Goal: Contribute content: Contribute content

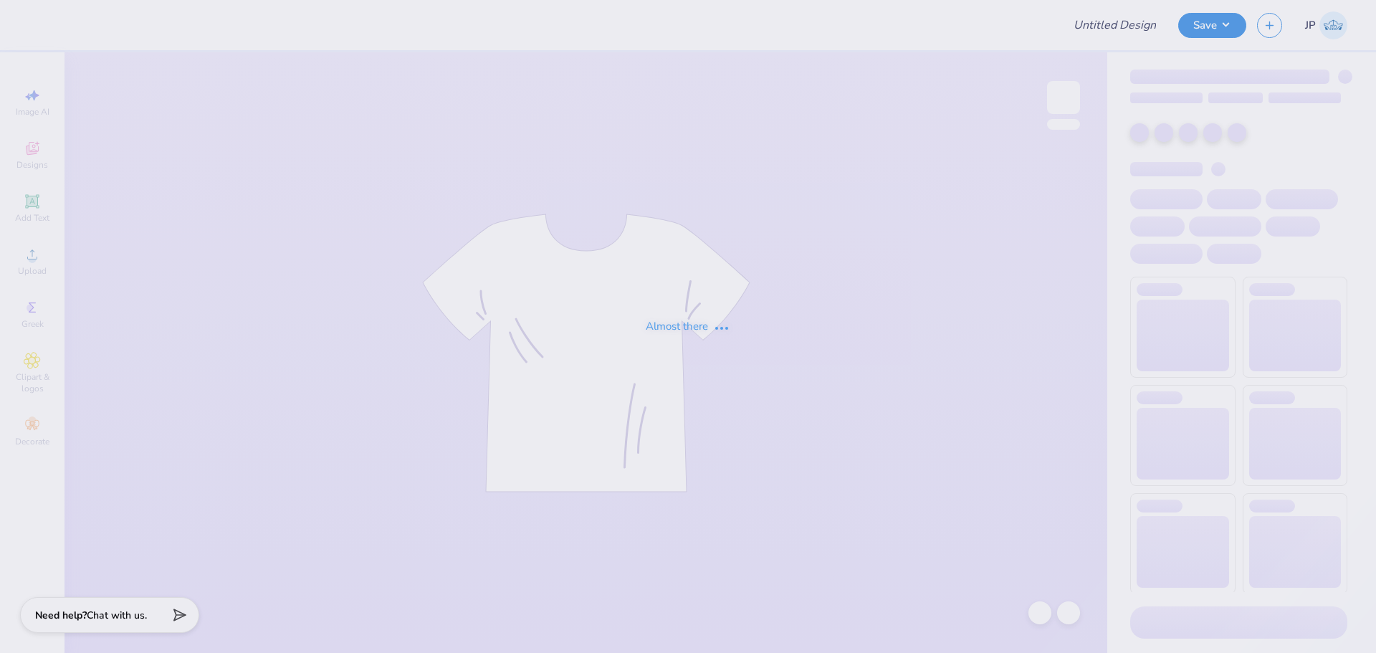
type input "Phi Delt Fall Hoodie"
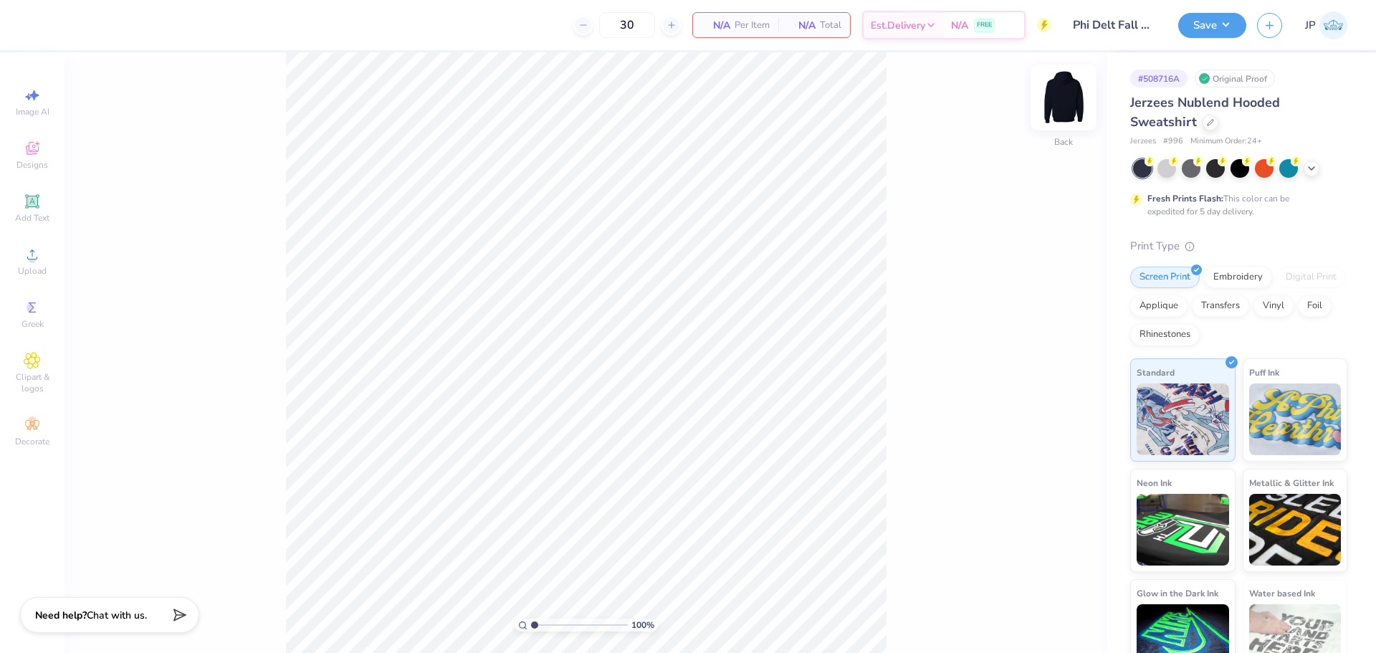
click at [1066, 108] on img at bounding box center [1063, 97] width 57 height 57
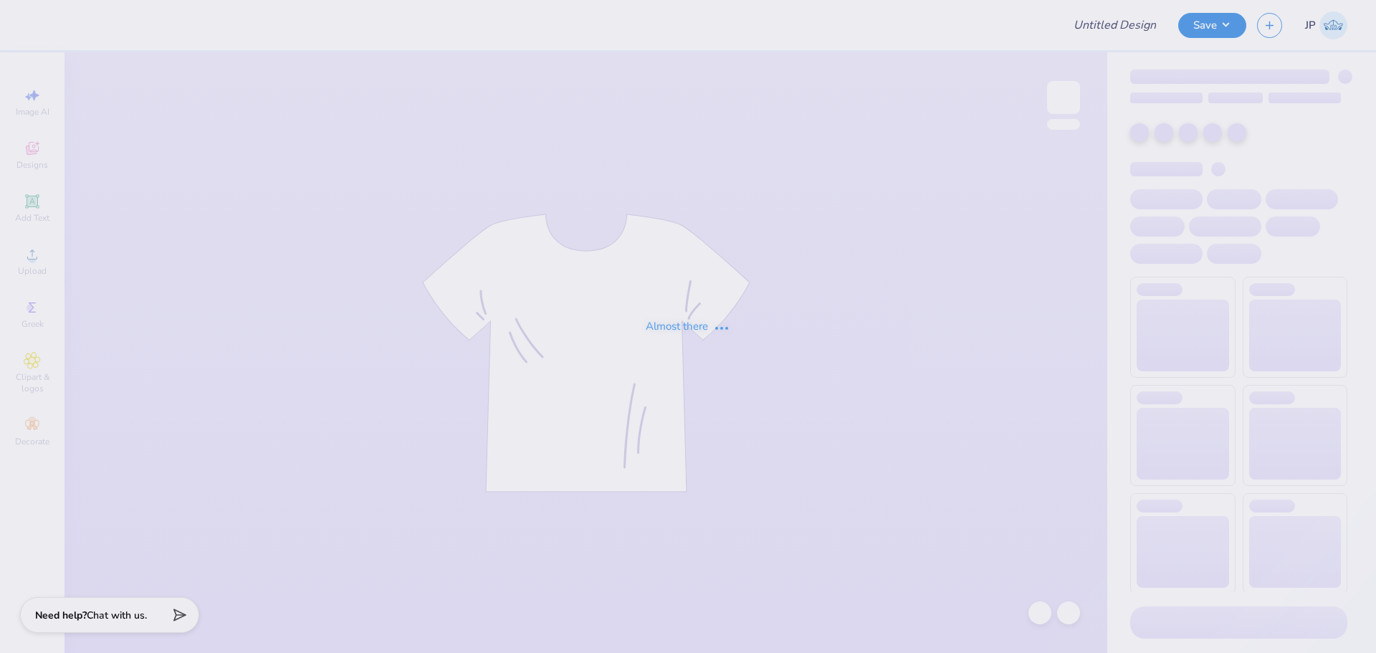
type input "Phi Delt Fall Hoodie"
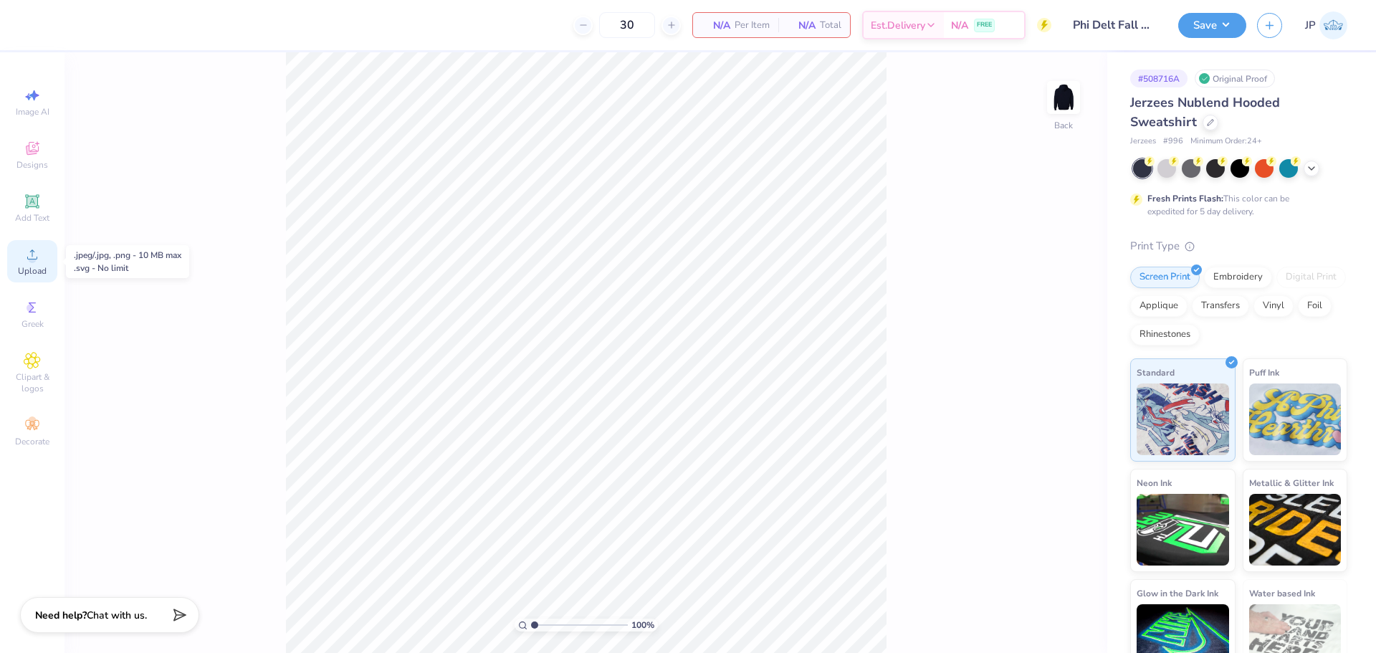
click at [39, 260] on icon at bounding box center [32, 254] width 17 height 17
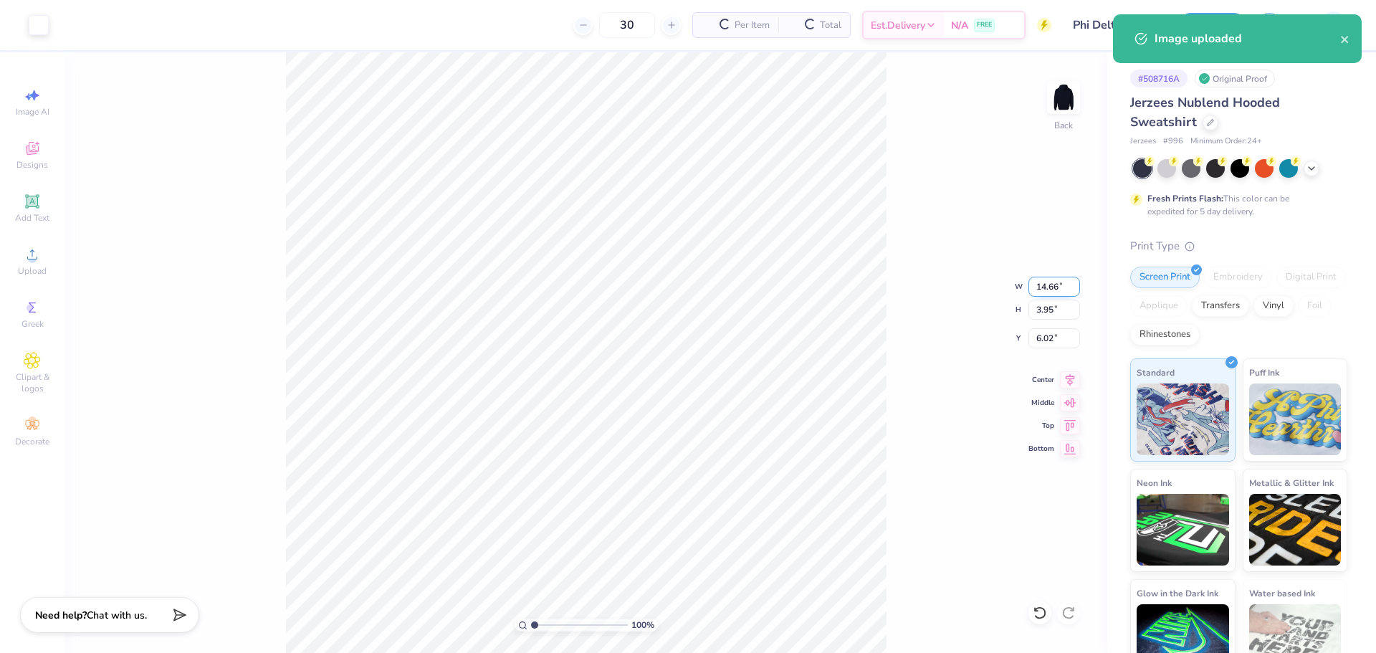
click at [1047, 289] on input "14.66" at bounding box center [1055, 287] width 52 height 20
type input "12.00"
type input "3.24"
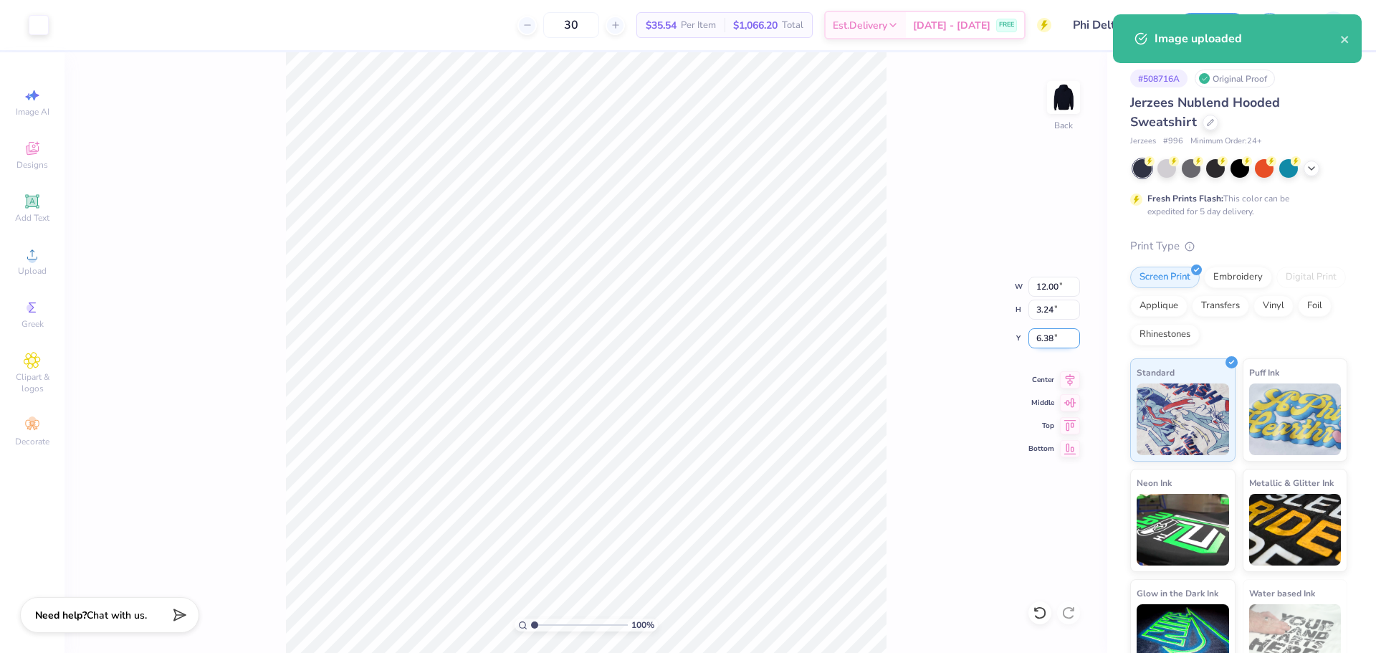
click at [1048, 335] on input "6.38" at bounding box center [1055, 338] width 52 height 20
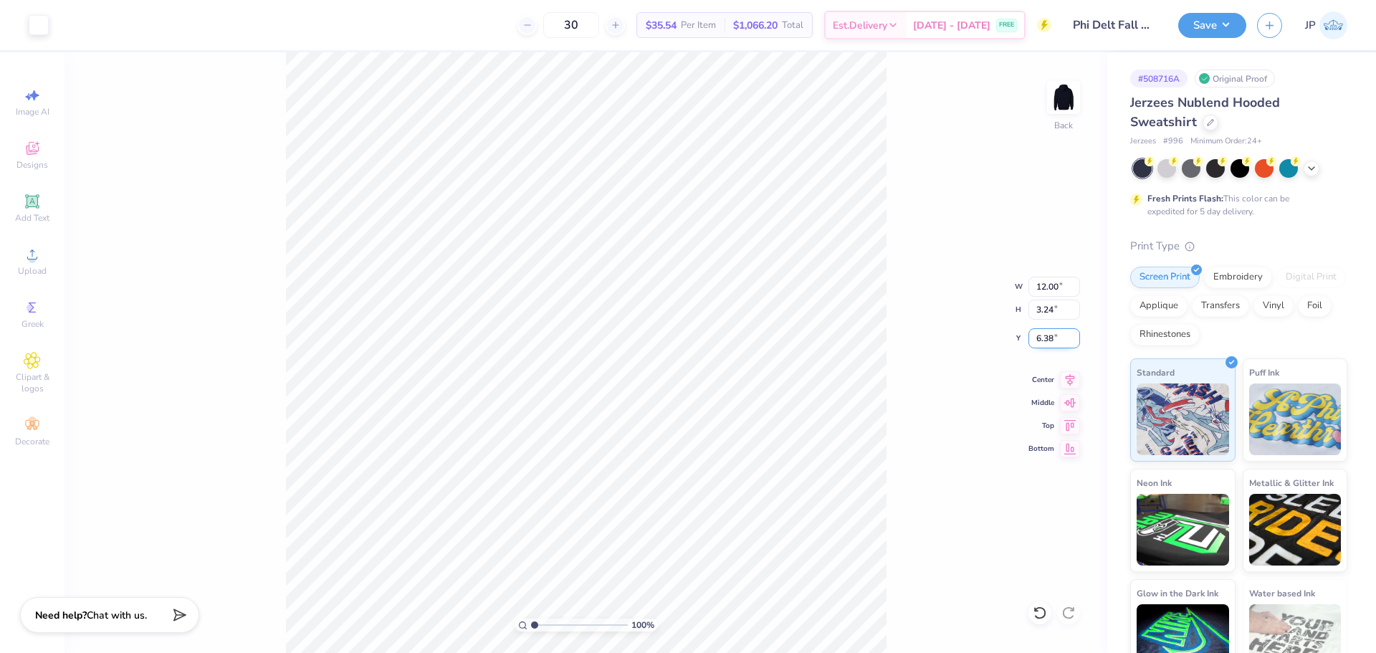
click at [1048, 335] on input "6.38" at bounding box center [1055, 338] width 52 height 20
type input "3.00"
click at [908, 317] on div "100 % Back W 12.00 12.00 " H 3.24 3.24 " Y 3.00 3.00 " Center Middle Top Bottom" at bounding box center [586, 352] width 1043 height 601
click at [1070, 109] on img at bounding box center [1063, 97] width 57 height 57
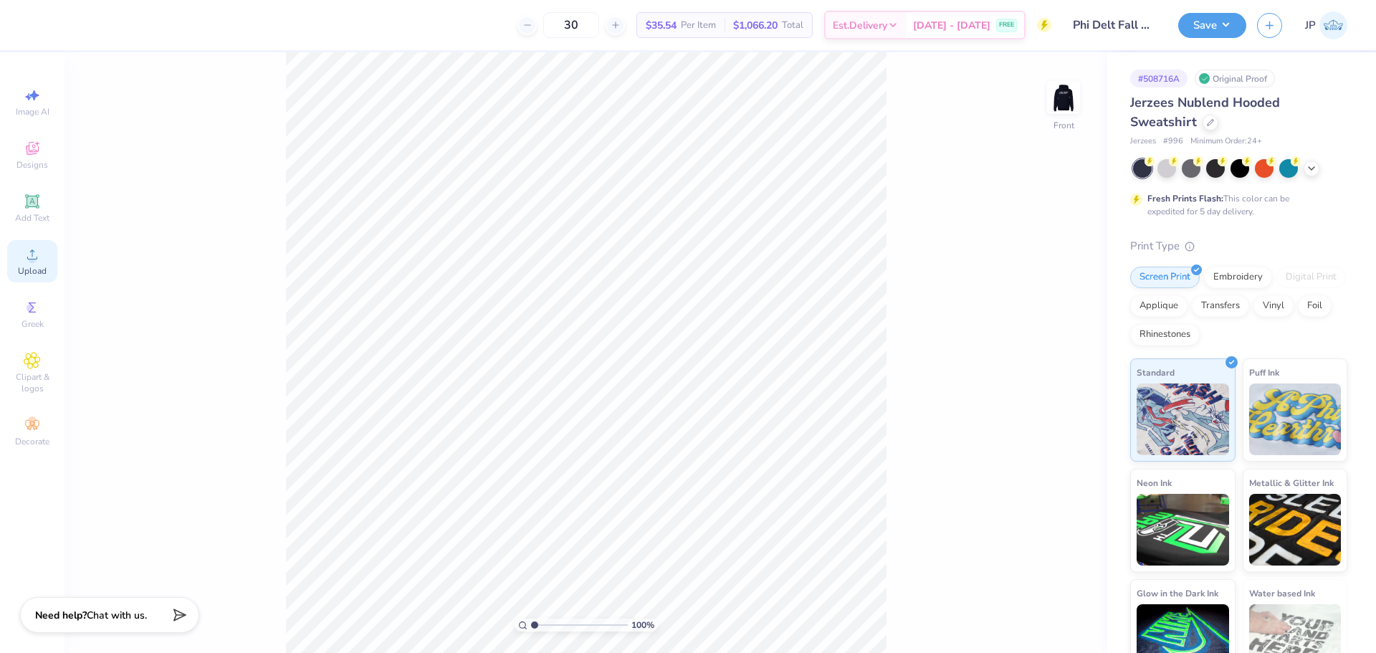
click at [37, 257] on icon at bounding box center [32, 254] width 17 height 17
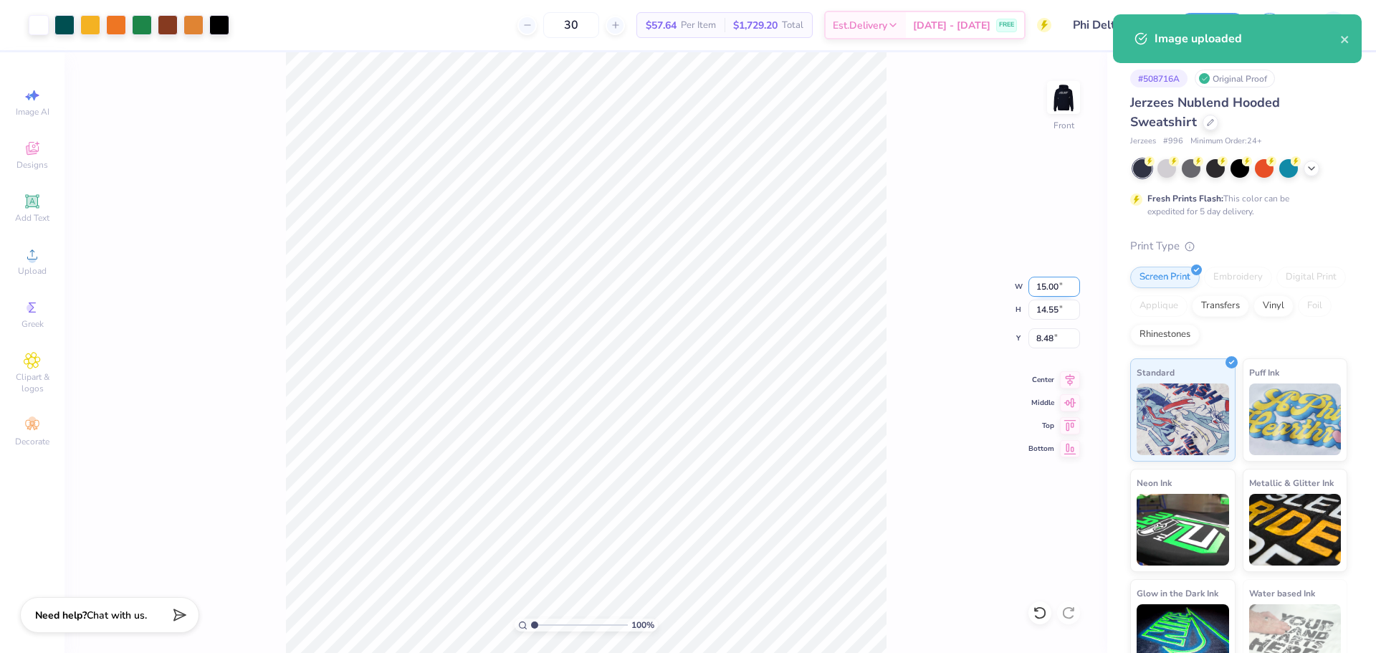
click at [1048, 282] on input "15.00" at bounding box center [1055, 287] width 52 height 20
drag, startPoint x: 1048, startPoint y: 282, endPoint x: 1127, endPoint y: 285, distance: 78.9
click at [1052, 283] on input "15.00" at bounding box center [1055, 287] width 52 height 20
type input "12.00"
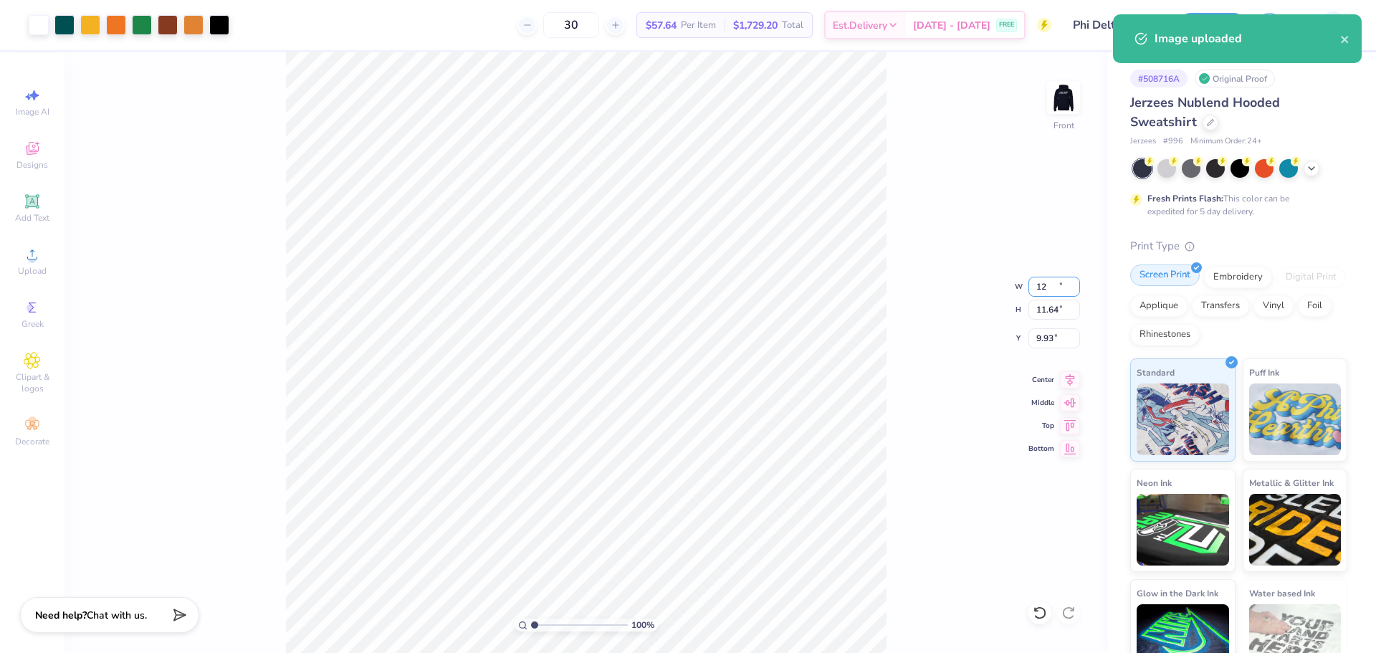
type input "11.64"
type input "9.93"
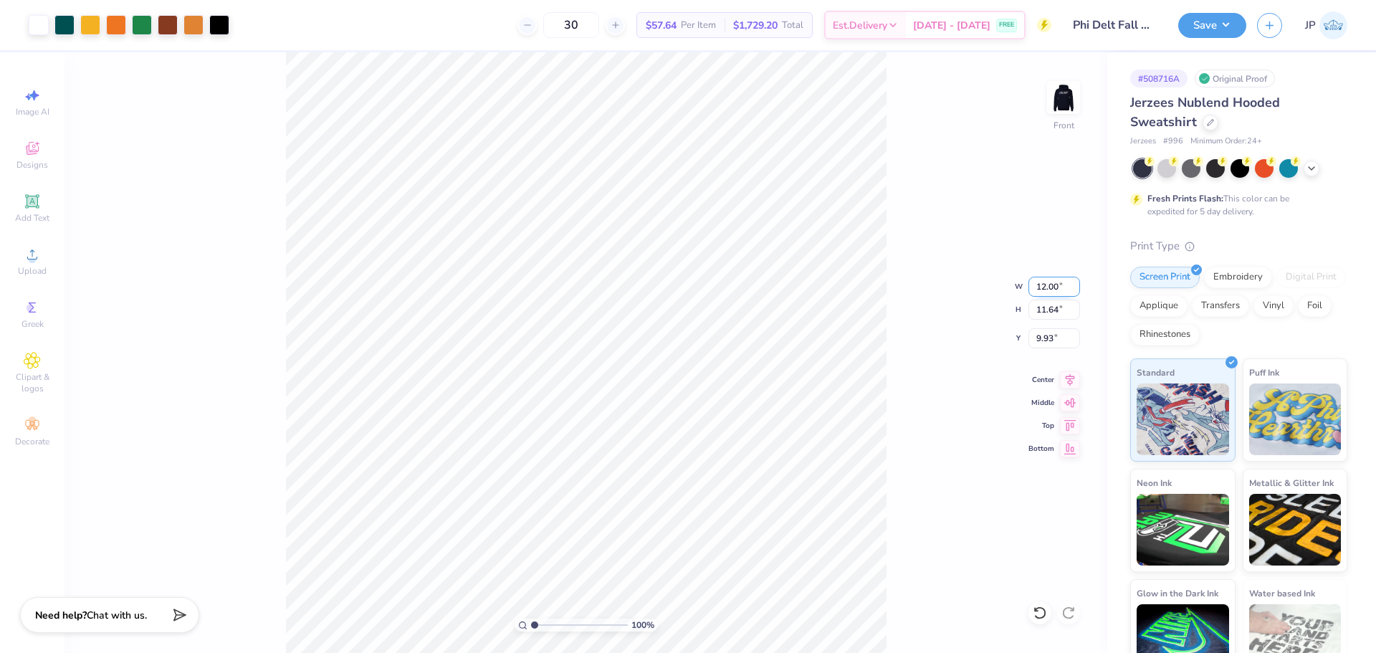
click at [1047, 290] on input "12.00" at bounding box center [1055, 287] width 52 height 20
type input "12.50"
type input "12.12"
click at [1051, 343] on input "9.69" at bounding box center [1055, 338] width 52 height 20
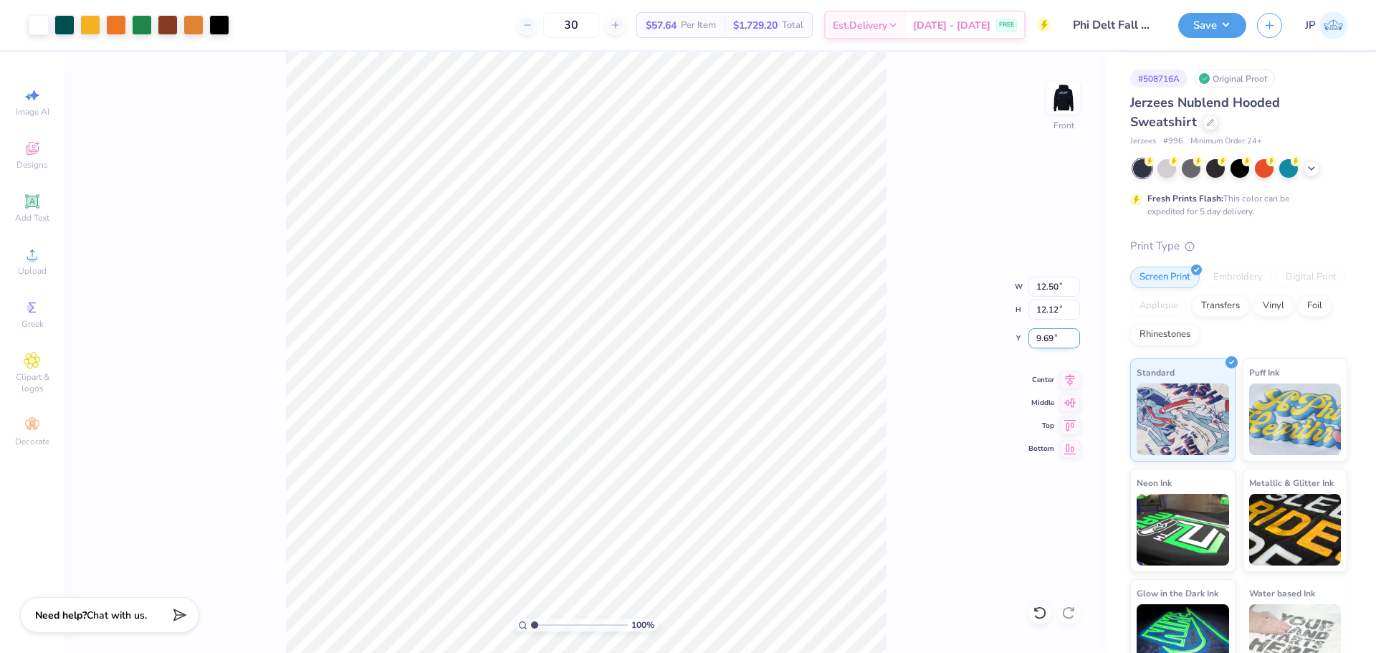
click at [1051, 343] on input "9.69" at bounding box center [1055, 338] width 52 height 20
type input "6.00"
click at [1057, 93] on img at bounding box center [1063, 97] width 57 height 57
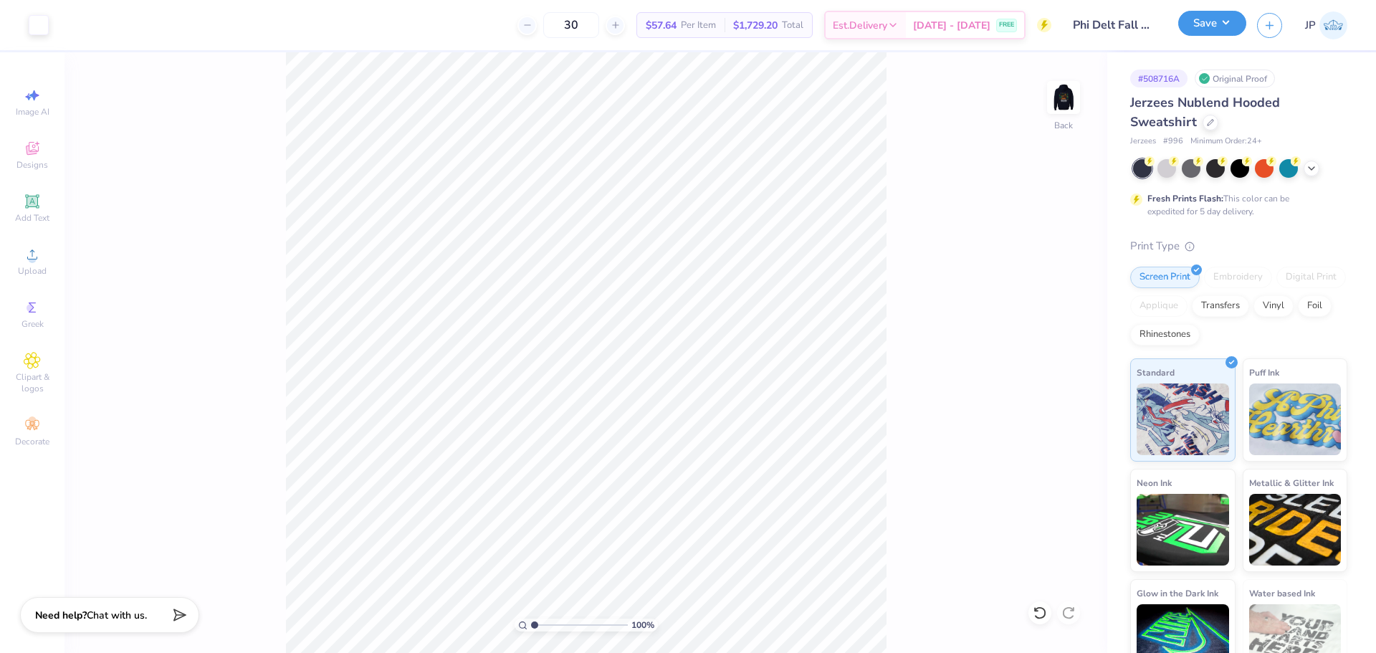
click at [1209, 29] on button "Save" at bounding box center [1213, 23] width 68 height 25
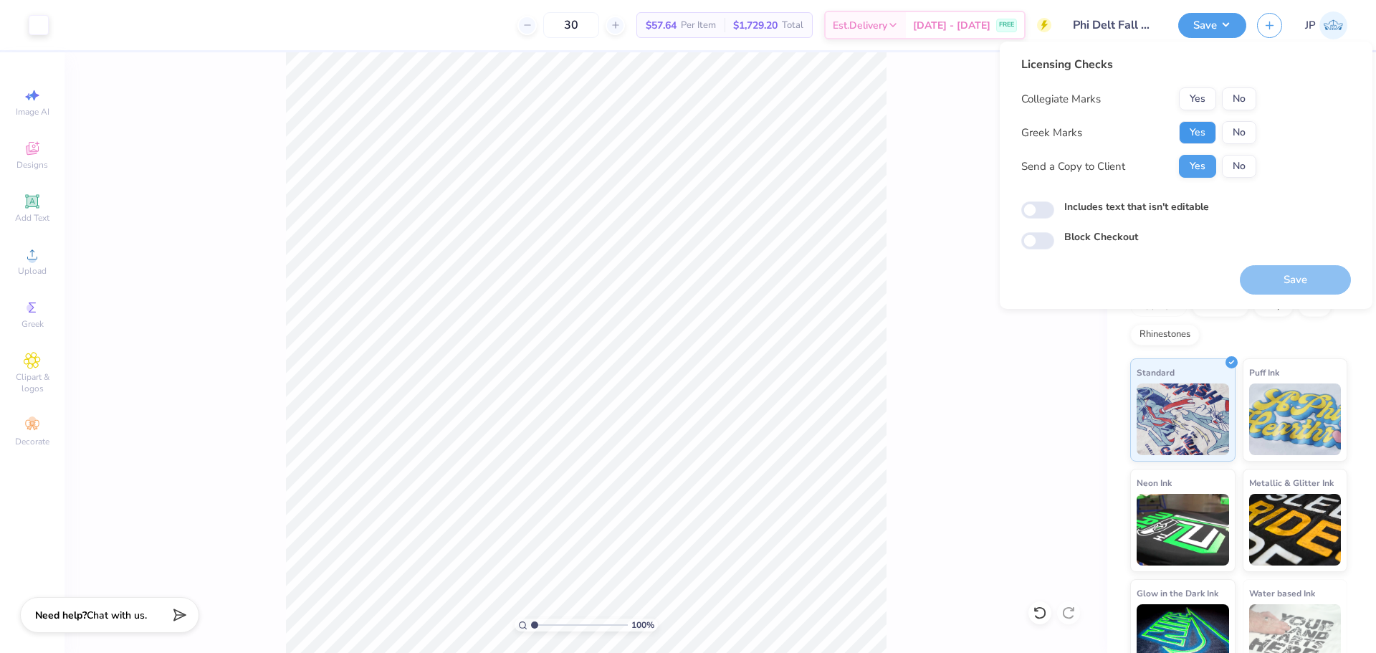
click at [1191, 125] on button "Yes" at bounding box center [1197, 132] width 37 height 23
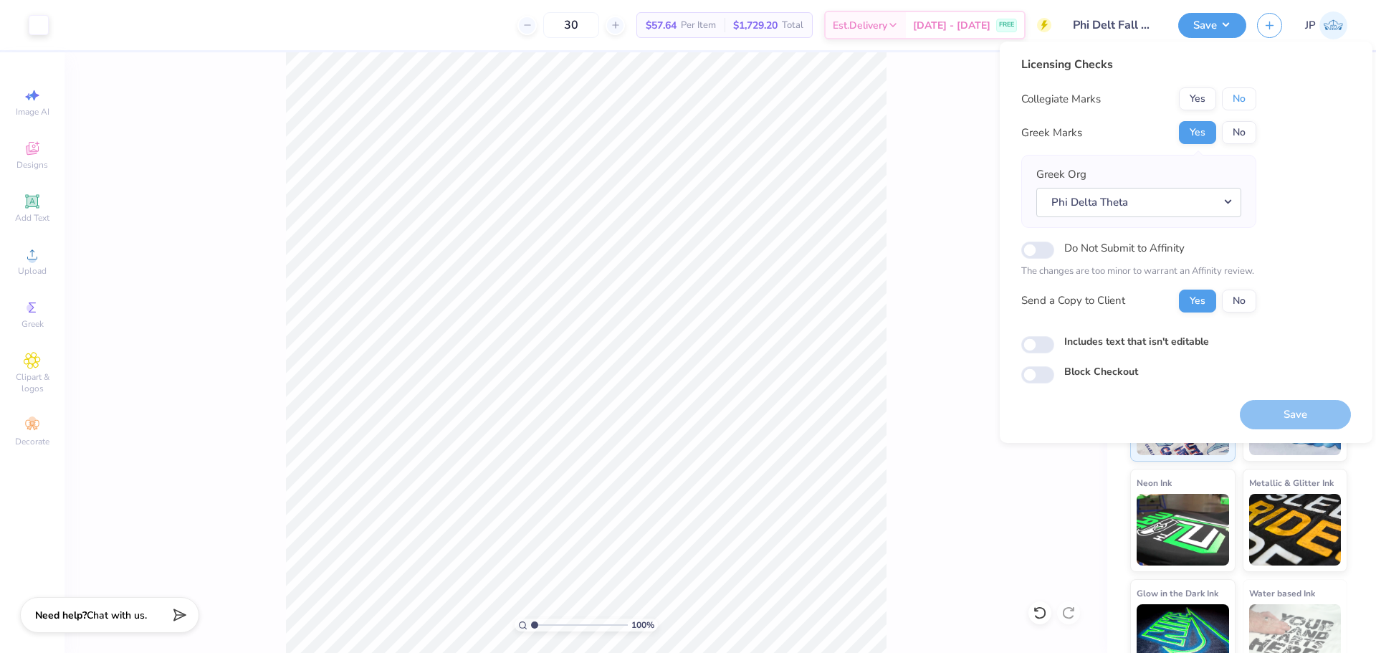
click at [1235, 104] on button "No" at bounding box center [1239, 98] width 34 height 23
click at [1293, 410] on button "Save" at bounding box center [1295, 414] width 111 height 29
